Goal: Register for event/course

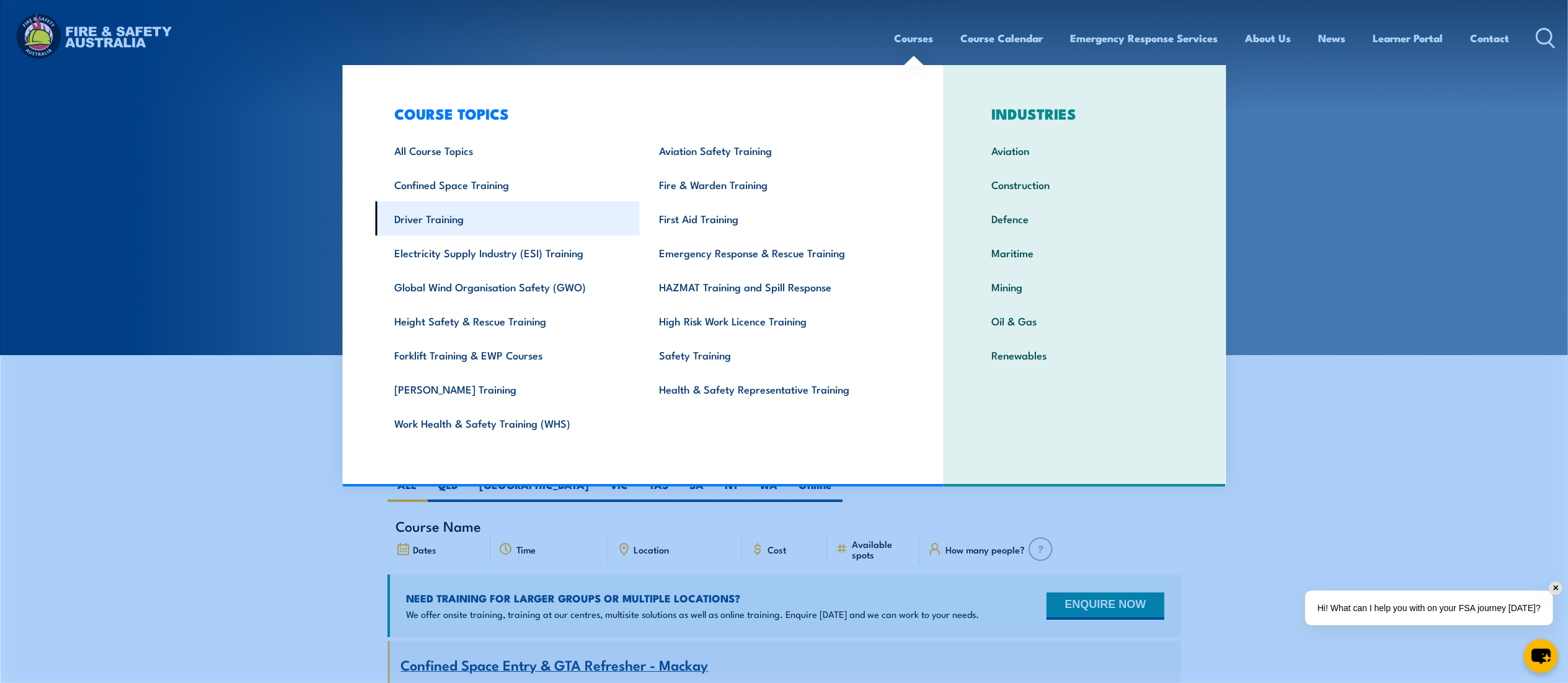
click at [445, 222] on link "Driver Training" at bounding box center [508, 218] width 264 height 34
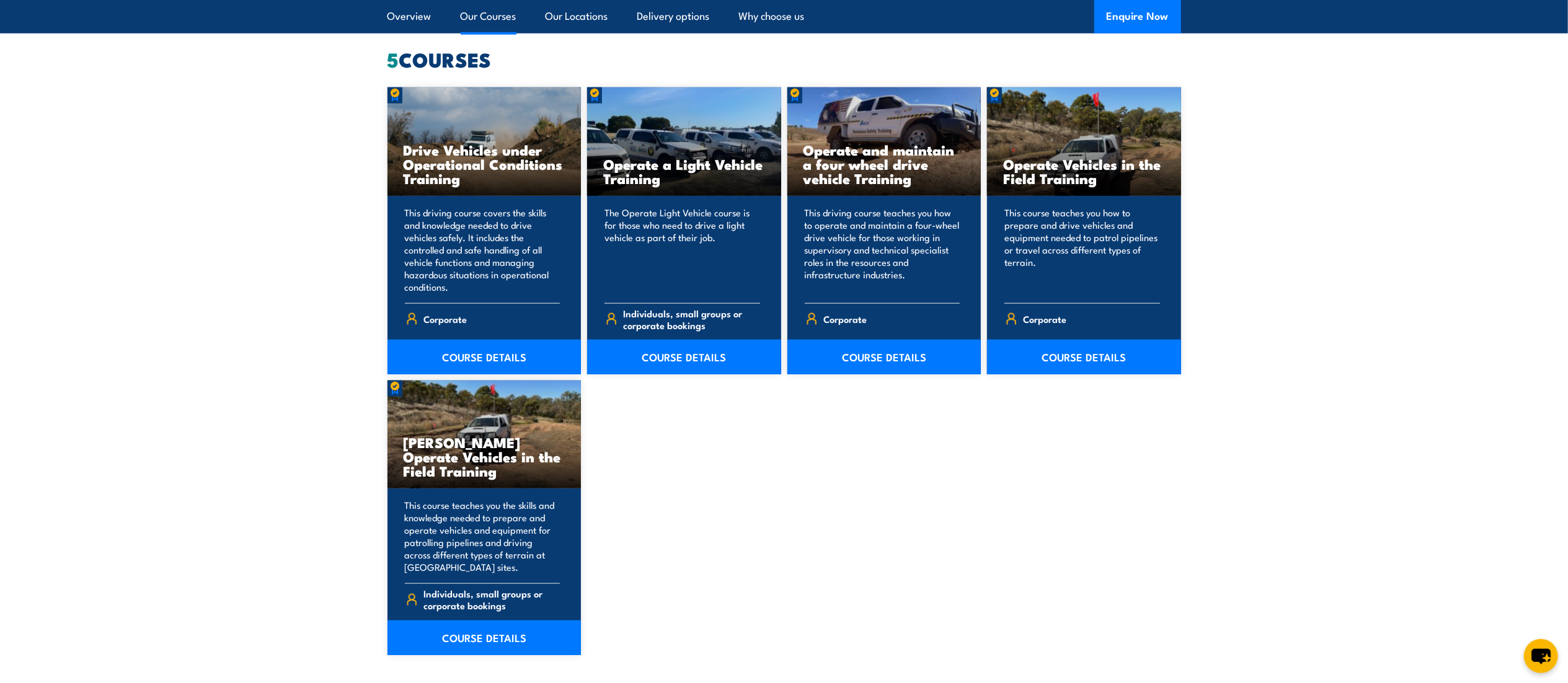
scroll to position [1016, 0]
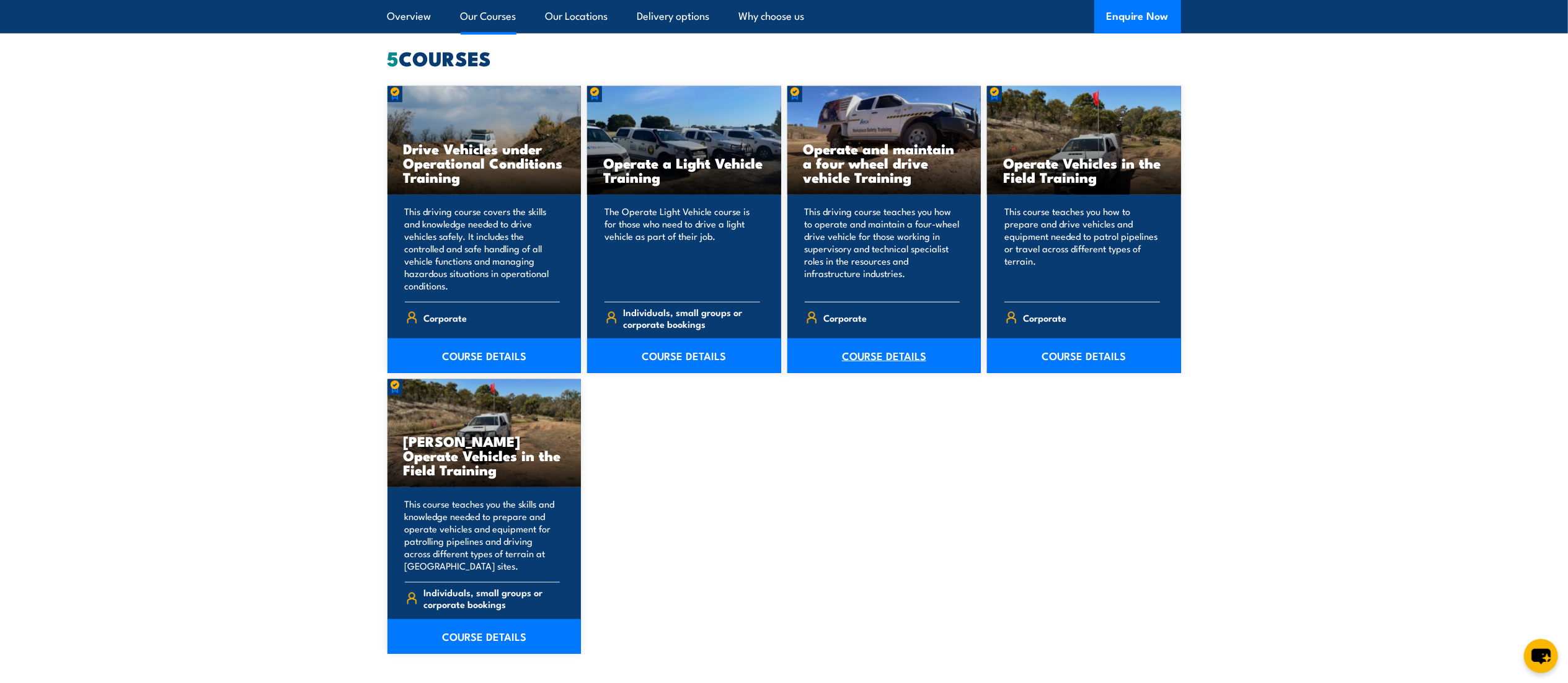
click at [851, 351] on link "COURSE DETAILS" at bounding box center [885, 356] width 195 height 35
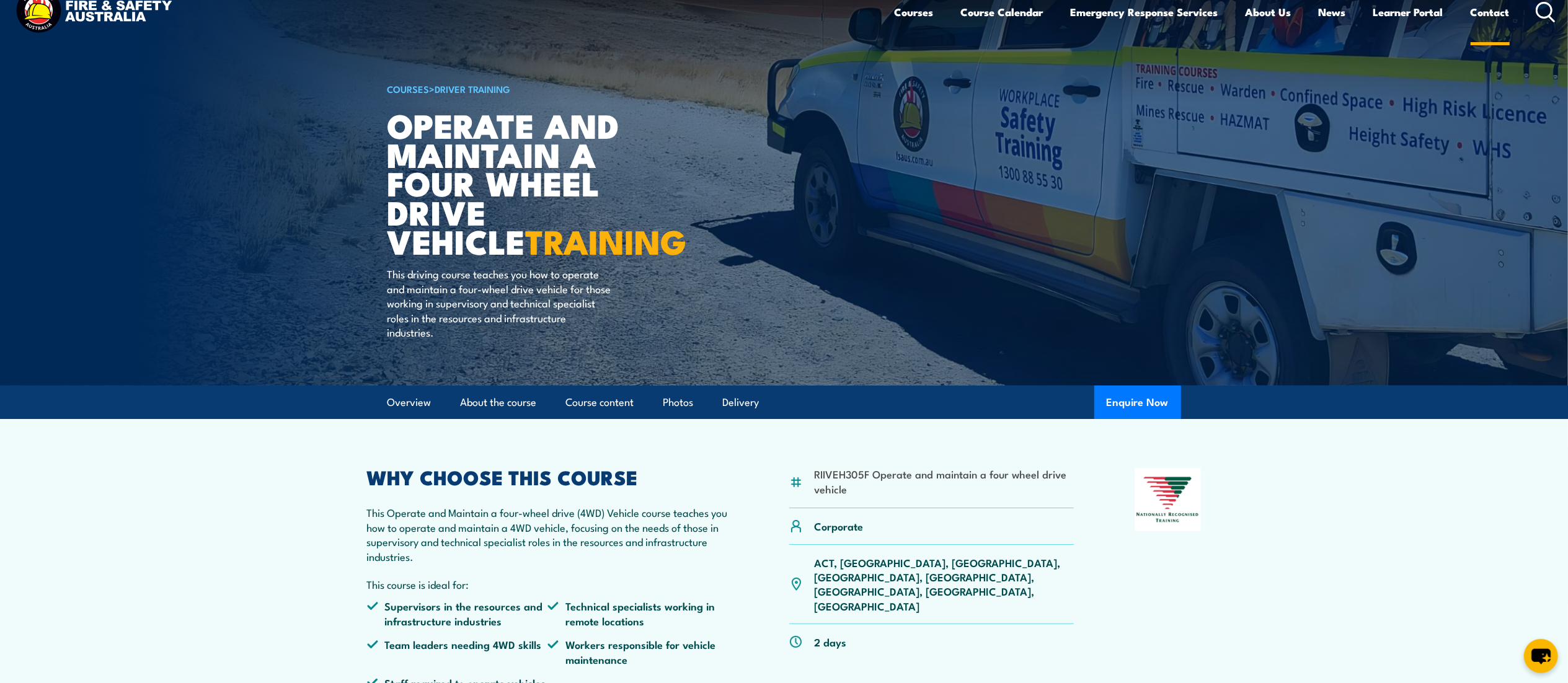
scroll to position [6, 0]
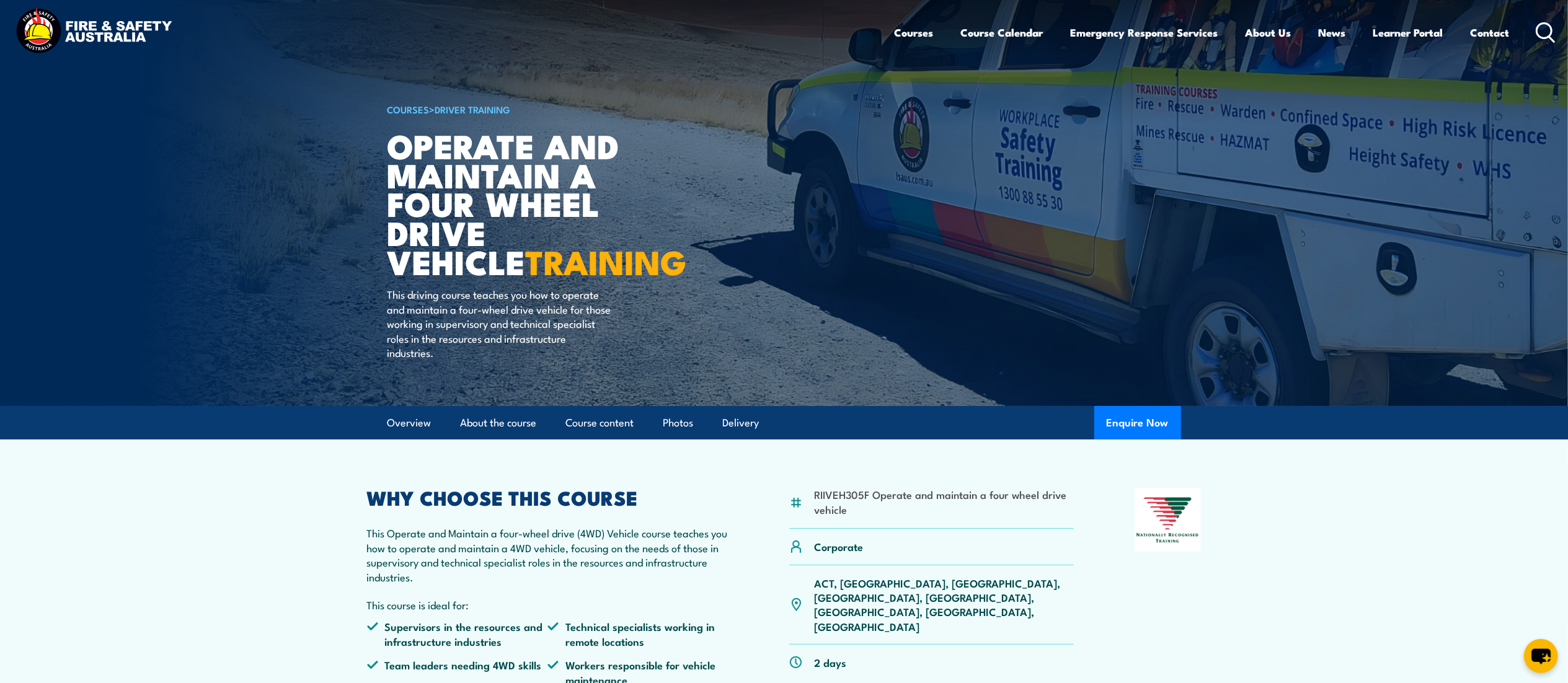
click at [1323, 533] on section "RIIVEH305F Operate and maintain a four wheel drive vehicle Corporate 2 days" at bounding box center [784, 593] width 1568 height 310
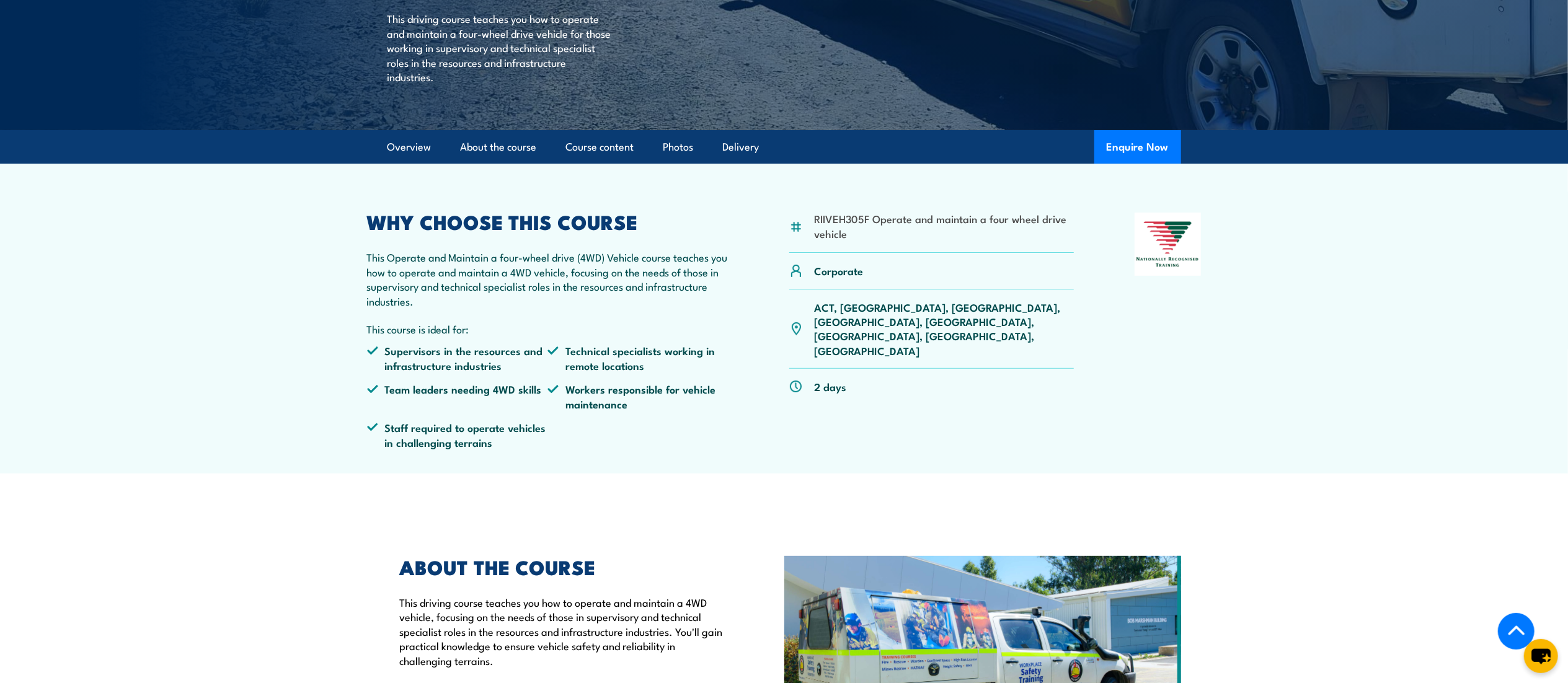
scroll to position [281, 0]
